Goal: Task Accomplishment & Management: Manage account settings

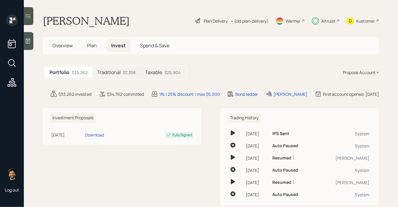
click at [107, 76] on div "Traditional $7,358" at bounding box center [116, 72] width 48 height 11
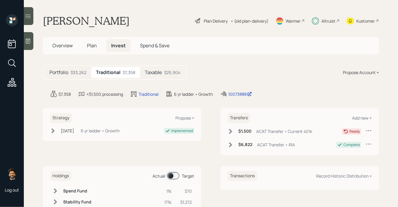
click at [160, 68] on div "Taxable $25,904" at bounding box center [162, 72] width 45 height 11
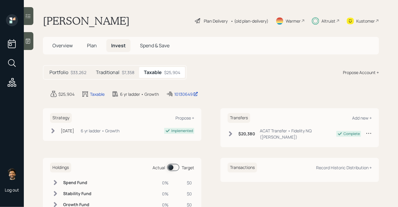
click at [119, 71] on div "Traditional $7,358" at bounding box center [115, 72] width 48 height 11
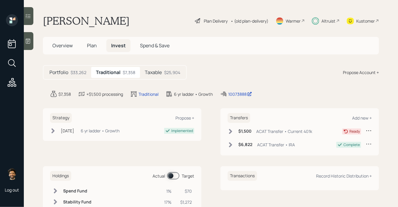
click at [232, 129] on icon at bounding box center [230, 132] width 6 height 6
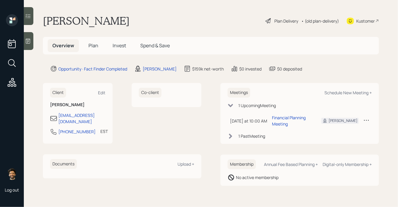
click at [365, 117] on icon at bounding box center [366, 120] width 6 height 6
click at [342, 135] on div "Cancel" at bounding box center [347, 138] width 43 height 6
